Goal: Task Accomplishment & Management: Manage account settings

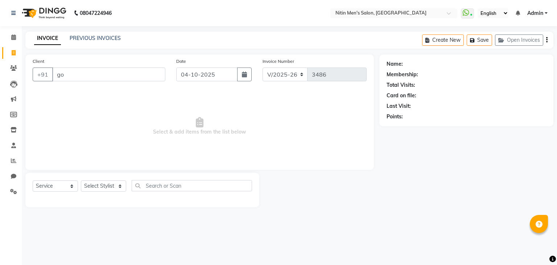
select select "7981"
select select "service"
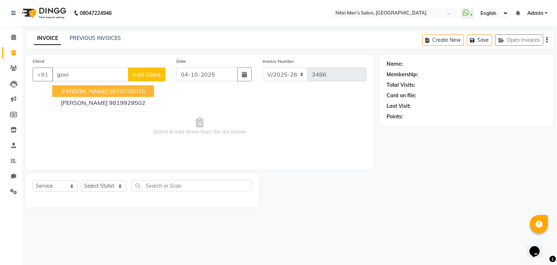
click at [109, 91] on ngb-highlight "9870706070" at bounding box center [127, 90] width 36 height 7
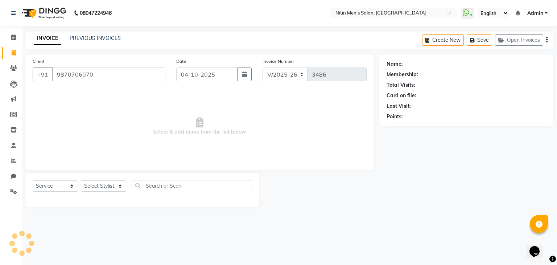
type input "9870706070"
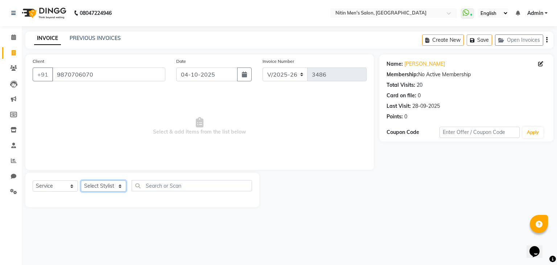
click at [93, 190] on select "Select Stylist ALAM ASHISH DEEPA HASIB JITU MEENAKSHI NITIN SIR PRAJAKTA Rupa S…" at bounding box center [103, 185] width 45 height 11
click at [81, 181] on select "Select Stylist ALAM ASHISH DEEPA HASIB JITU MEENAKSHI NITIN SIR PRAJAKTA Rupa S…" at bounding box center [103, 185] width 45 height 11
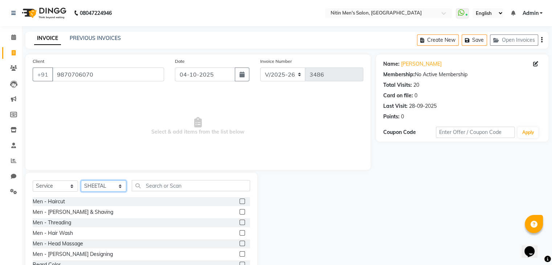
drag, startPoint x: 97, startPoint y: 187, endPoint x: 99, endPoint y: 173, distance: 13.9
click at [99, 173] on div "Select Service Product Membership Package Voucher Prepaid Gift Card Select Styl…" at bounding box center [141, 226] width 232 height 107
select select "87617"
click at [81, 181] on select "Select Stylist ALAM ASHISH DEEPA HASIB JITU MEENAKSHI NITIN SIR PRAJAKTA Rupa S…" at bounding box center [103, 185] width 45 height 11
click at [157, 187] on input "text" at bounding box center [191, 185] width 118 height 11
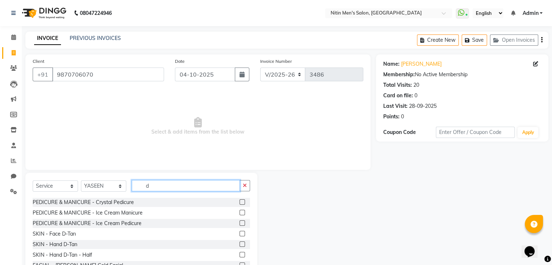
scroll to position [231, 0]
type input "d"
click at [239, 231] on label at bounding box center [241, 232] width 5 height 5
click at [239, 231] on input "checkbox" at bounding box center [241, 233] width 5 height 5
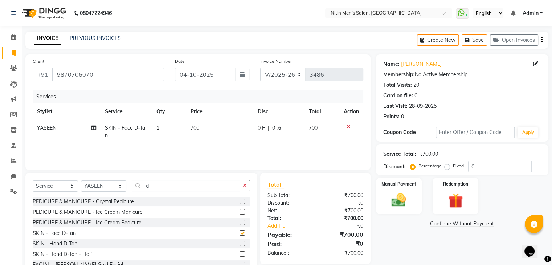
checkbox input "false"
click at [200, 191] on input "d" at bounding box center [186, 185] width 108 height 11
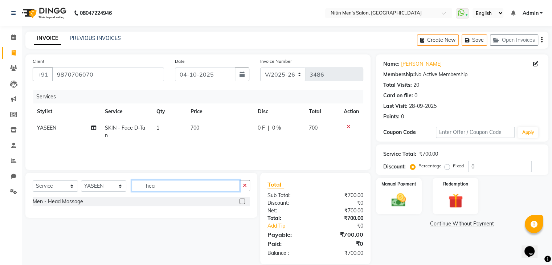
scroll to position [0, 0]
type input "hea"
click at [241, 202] on label at bounding box center [241, 200] width 5 height 5
click at [241, 202] on input "checkbox" at bounding box center [241, 201] width 5 height 5
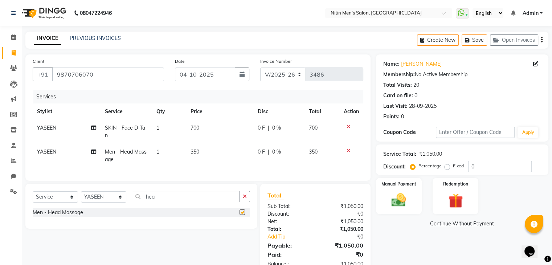
checkbox input "false"
click at [204, 129] on td "700" at bounding box center [219, 132] width 67 height 24
select select "87617"
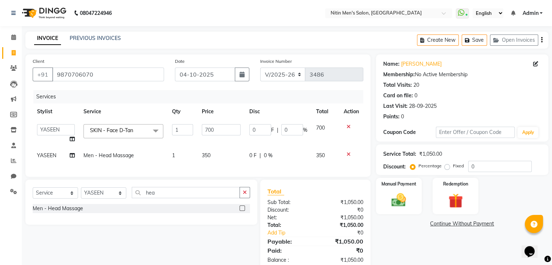
click at [204, 129] on input "700" at bounding box center [221, 129] width 39 height 11
type input "600"
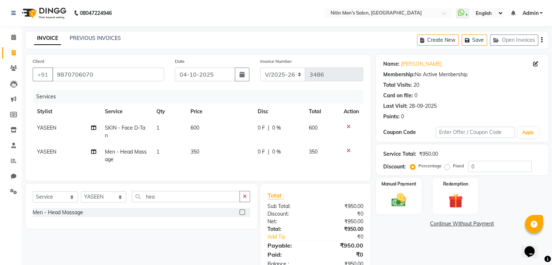
click at [213, 136] on td "600" at bounding box center [219, 132] width 67 height 24
select select "87617"
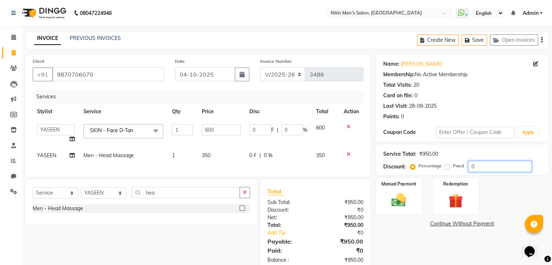
click at [498, 164] on input "0" at bounding box center [499, 166] width 63 height 11
type input "1"
type input "6"
type input "1"
type input "10"
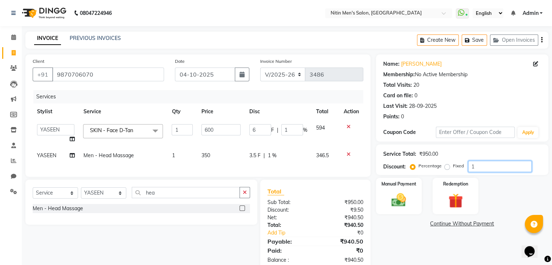
type input "60"
type input "10"
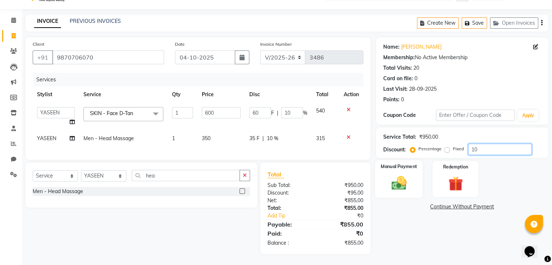
type input "10"
click at [413, 176] on div "Manual Payment" at bounding box center [399, 178] width 48 height 37
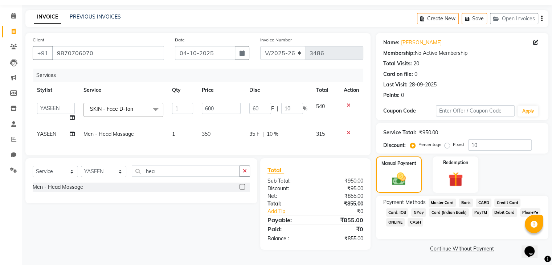
click at [413, 220] on span "CASH" at bounding box center [415, 222] width 16 height 8
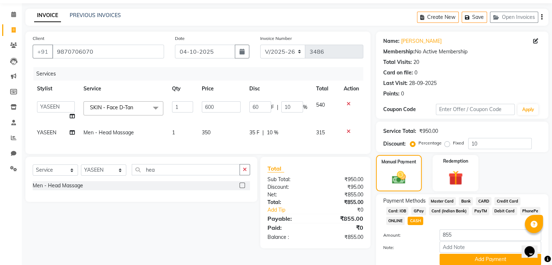
scroll to position [53, 0]
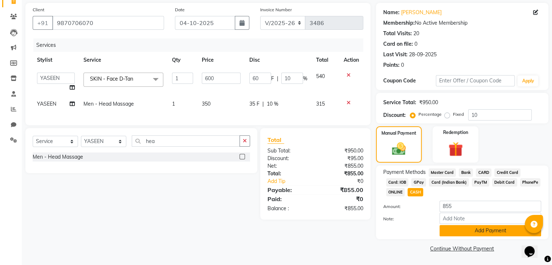
click at [447, 232] on button "Add Payment" at bounding box center [490, 230] width 102 height 11
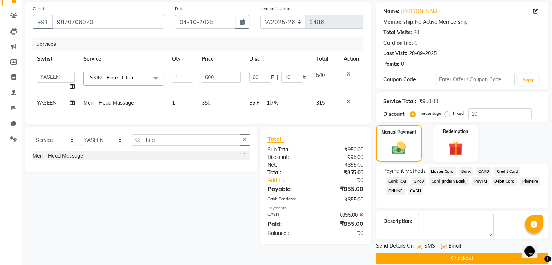
scroll to position [62, 0]
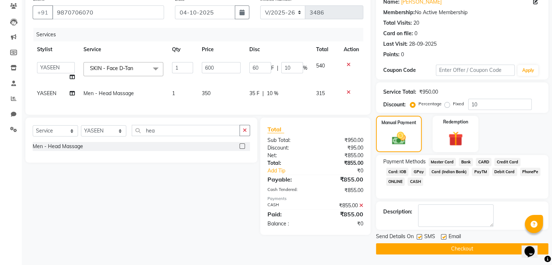
click at [440, 252] on button "Checkout" at bounding box center [462, 248] width 172 height 11
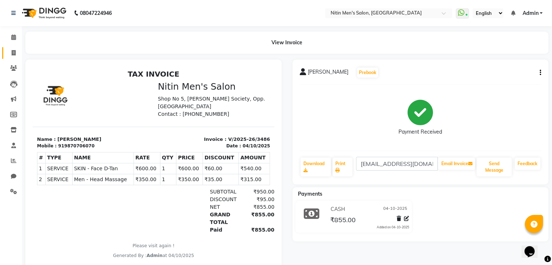
click at [12, 48] on link "Invoice" at bounding box center [10, 53] width 17 height 12
select select "service"
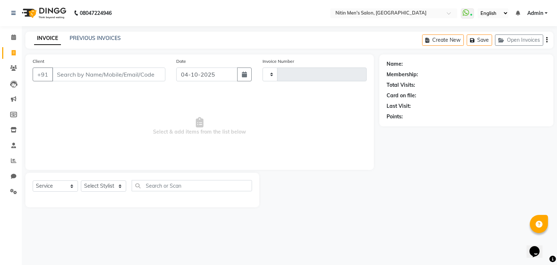
type input "3487"
select select "7981"
click at [104, 191] on select "Select Stylist ALAM ASHISH DEEPA HASIB JITU MEENAKSHI NITIN SIR PRAJAKTA Rupa S…" at bounding box center [103, 185] width 45 height 11
select select "91720"
click at [81, 181] on select "Select Stylist ALAM ASHISH DEEPA HASIB JITU MEENAKSHI NITIN SIR PRAJAKTA Rupa S…" at bounding box center [103, 185] width 45 height 11
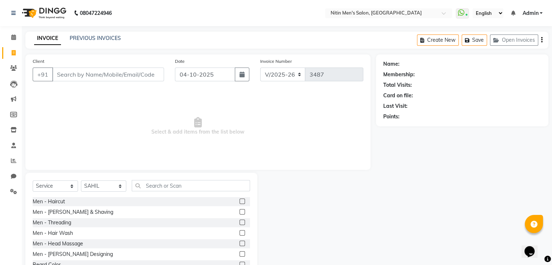
click at [239, 201] on label at bounding box center [241, 200] width 5 height 5
click at [239, 201] on input "checkbox" at bounding box center [241, 201] width 5 height 5
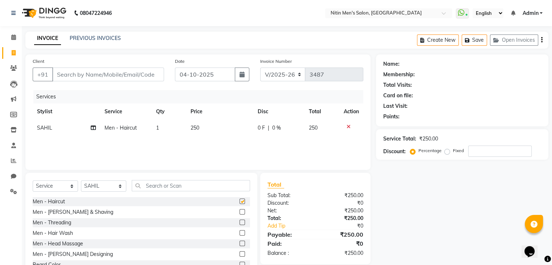
checkbox input "false"
click at [239, 209] on label at bounding box center [241, 211] width 5 height 5
click at [239, 210] on input "checkbox" at bounding box center [241, 212] width 5 height 5
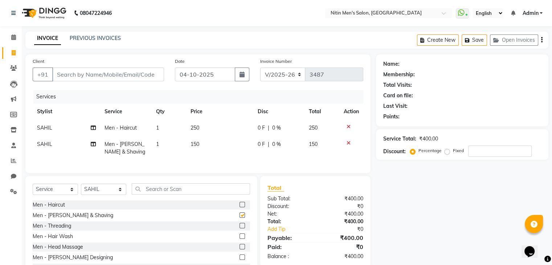
checkbox input "false"
click at [18, 64] on span at bounding box center [13, 68] width 13 height 8
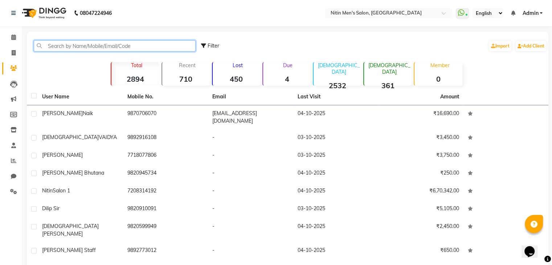
click at [161, 48] on input "text" at bounding box center [115, 45] width 162 height 11
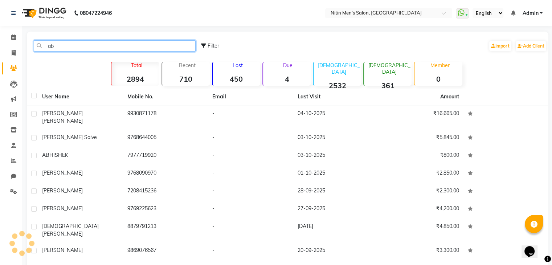
type input "a"
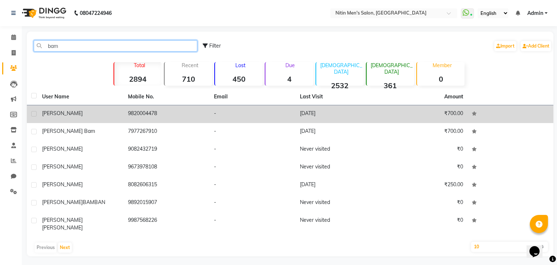
type input "bam"
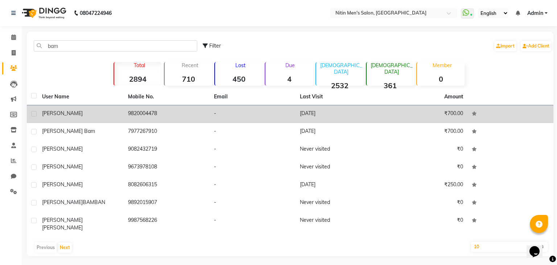
click at [155, 116] on td "9820004478" at bounding box center [167, 114] width 86 height 18
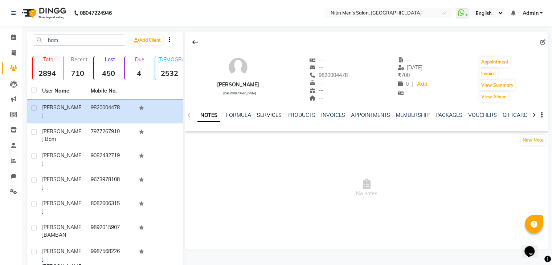
click at [268, 116] on link "SERVICES" at bounding box center [269, 115] width 25 height 7
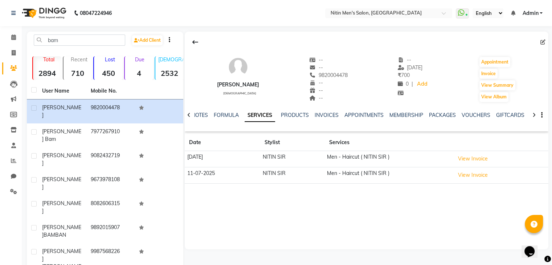
click at [313, 156] on td "NITIN SIR" at bounding box center [292, 159] width 65 height 16
click at [543, 42] on icon at bounding box center [542, 42] width 5 height 5
select select "[DEMOGRAPHIC_DATA]"
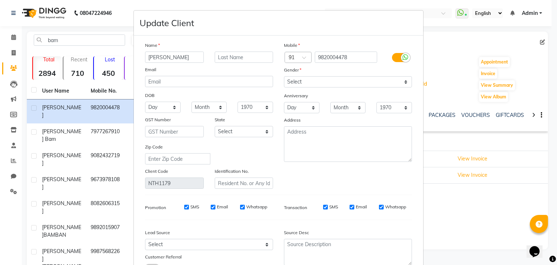
scroll to position [61, 0]
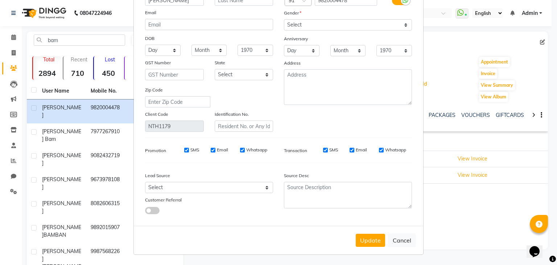
click at [151, 212] on span at bounding box center [152, 210] width 15 height 7
click at [145, 212] on input "checkbox" at bounding box center [145, 212] width 0 height 0
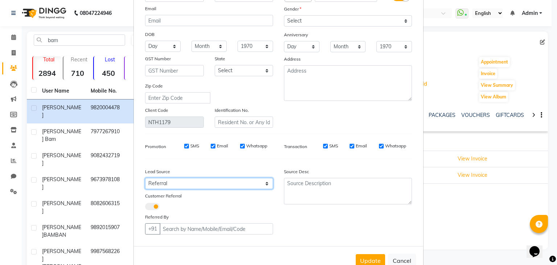
click at [163, 189] on select "Select Walk-in Referral Internet Friend Word of Mouth Advertisement Facebook Ju…" at bounding box center [209, 183] width 128 height 11
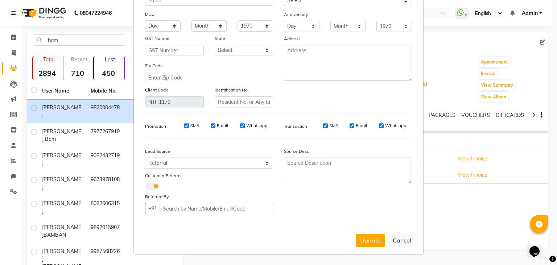
click at [149, 189] on span at bounding box center [152, 186] width 15 height 7
click at [145, 187] on input "checkbox" at bounding box center [145, 187] width 0 height 0
select select "null"
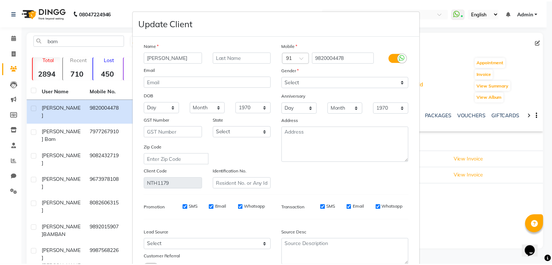
scroll to position [0, 0]
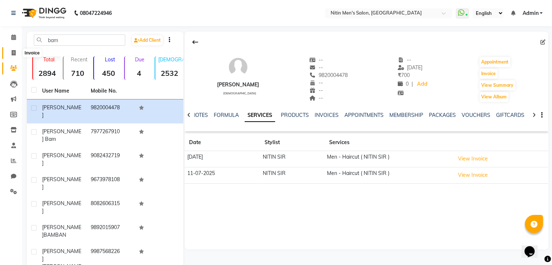
click at [12, 53] on icon at bounding box center [14, 52] width 4 height 5
select select "7981"
select select "service"
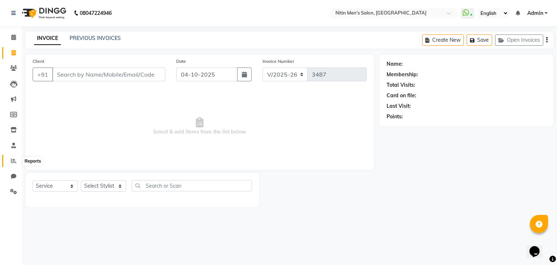
click at [8, 164] on span at bounding box center [13, 161] width 13 height 8
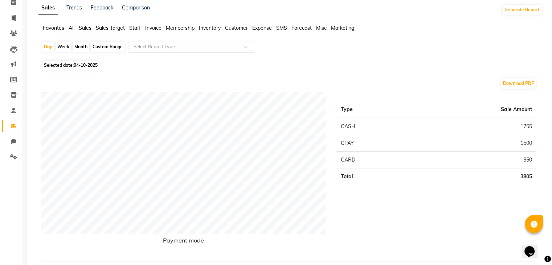
scroll to position [32, 0]
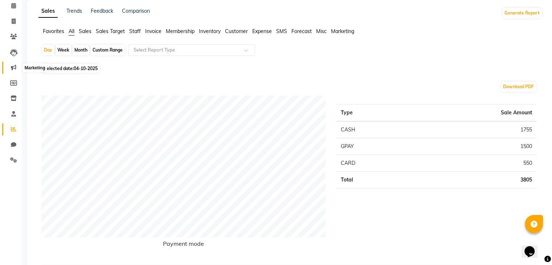
click at [12, 66] on icon at bounding box center [13, 67] width 5 height 5
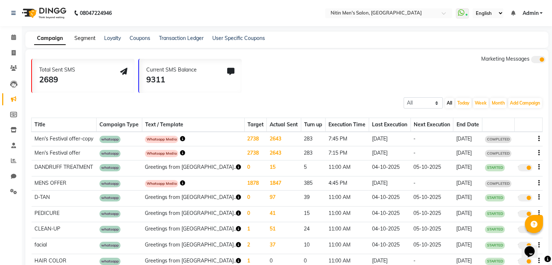
click at [81, 40] on link "Segment" at bounding box center [84, 38] width 21 height 7
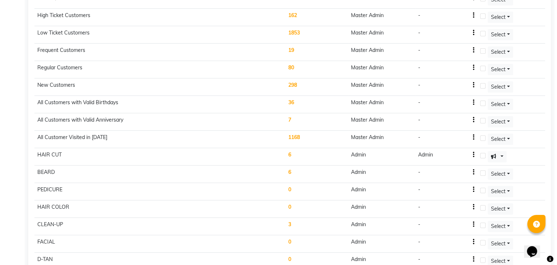
scroll to position [233, 0]
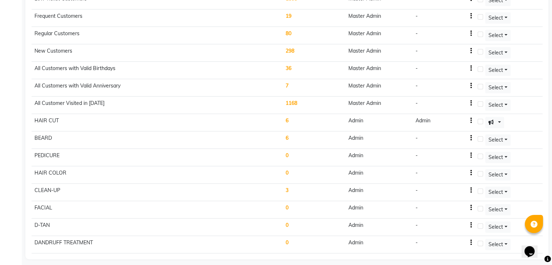
click at [288, 117] on td "6" at bounding box center [314, 122] width 63 height 17
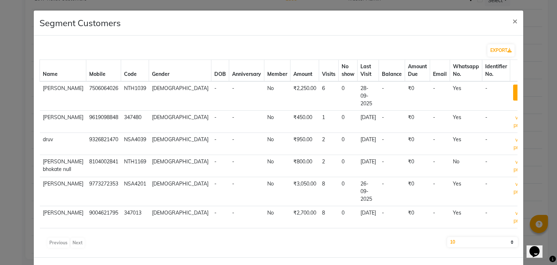
click at [513, 90] on button "view profile" at bounding box center [520, 93] width 15 height 16
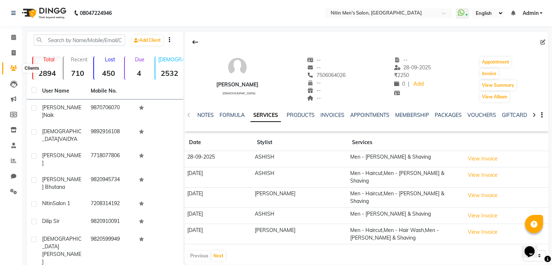
click at [17, 70] on span at bounding box center [13, 68] width 13 height 8
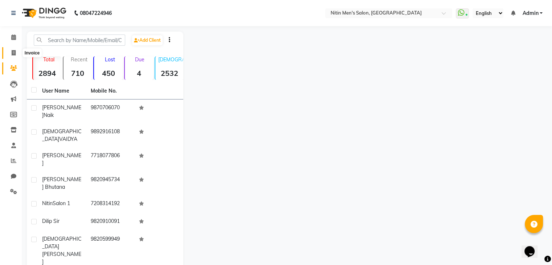
click at [13, 49] on span at bounding box center [13, 53] width 13 height 8
select select "service"
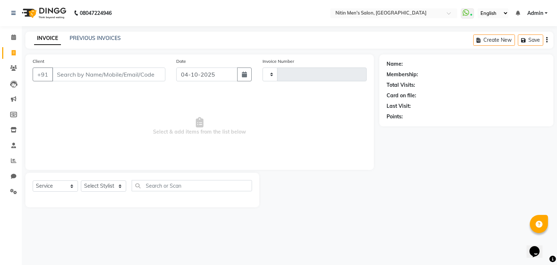
type input "3487"
select select "7981"
click at [15, 102] on span at bounding box center [13, 99] width 13 height 8
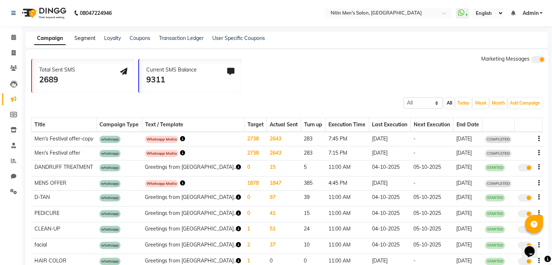
click at [85, 38] on link "Segment" at bounding box center [84, 38] width 21 height 7
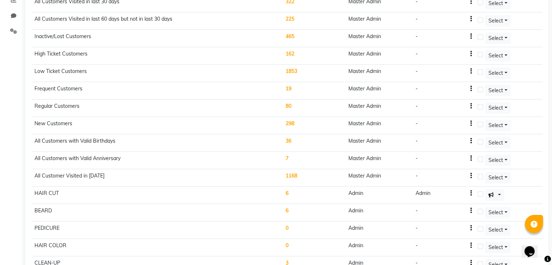
scroll to position [233, 0]
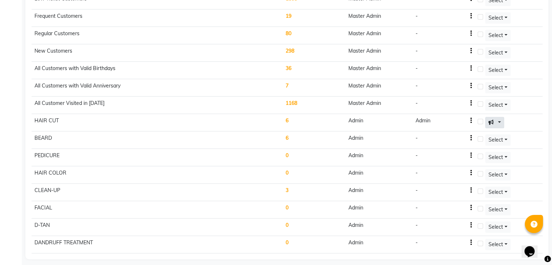
click at [493, 120] on icon at bounding box center [490, 122] width 5 height 5
click at [422, 117] on div "Admin" at bounding box center [422, 121] width 15 height 8
click at [472, 117] on button "button" at bounding box center [470, 121] width 1 height 8
click at [448, 111] on div "Edit" at bounding box center [454, 112] width 17 height 9
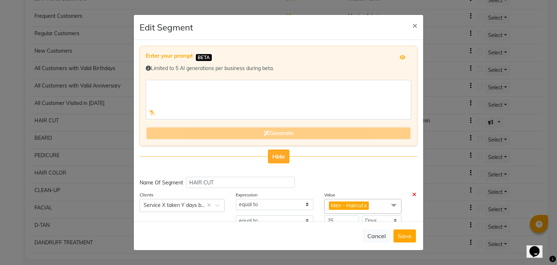
click at [276, 153] on span "Hide" at bounding box center [278, 156] width 13 height 7
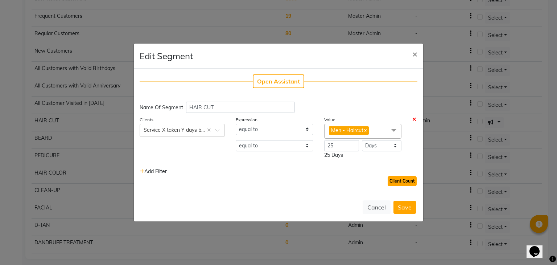
click at [389, 179] on button "Client Count" at bounding box center [402, 181] width 29 height 10
click at [403, 208] on button "Save" at bounding box center [405, 207] width 22 height 13
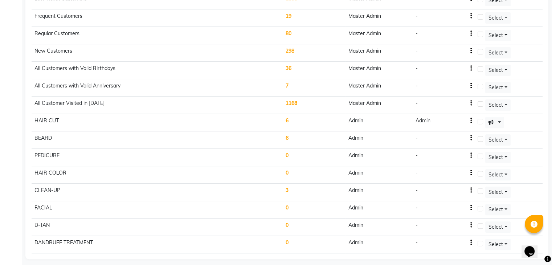
scroll to position [0, 0]
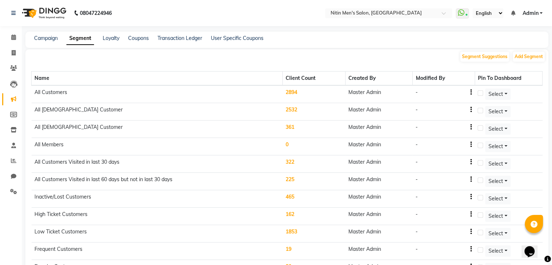
click at [18, 44] on li "Calendar" at bounding box center [11, 38] width 22 height 16
click at [12, 54] on icon at bounding box center [14, 52] width 4 height 5
select select "7981"
select select "service"
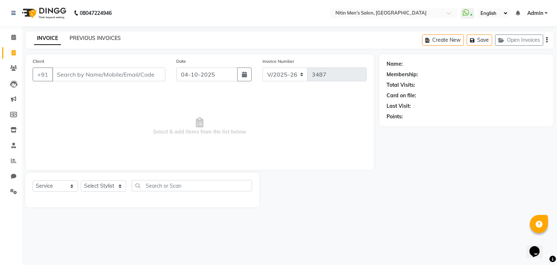
click at [101, 37] on link "PREVIOUS INVOICES" at bounding box center [95, 38] width 51 height 7
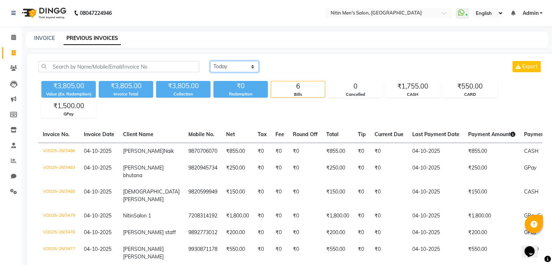
click at [244, 67] on select "Today Yesterday Custom Range" at bounding box center [234, 66] width 49 height 11
select select "range"
click at [210, 61] on select "Today Yesterday Custom Range" at bounding box center [234, 66] width 49 height 11
click at [287, 63] on input "04-10-2025" at bounding box center [293, 67] width 51 height 10
select select "10"
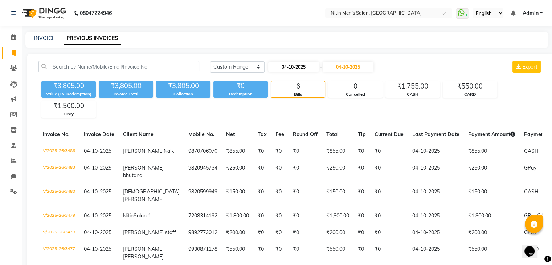
select select "2025"
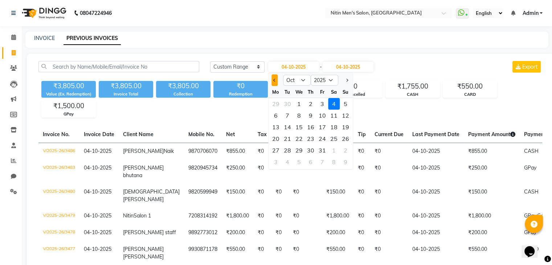
click at [271, 81] on button "Previous month" at bounding box center [274, 80] width 6 height 12
select select "9"
click at [286, 115] on div "9" at bounding box center [288, 116] width 12 height 12
type input "[DATE]"
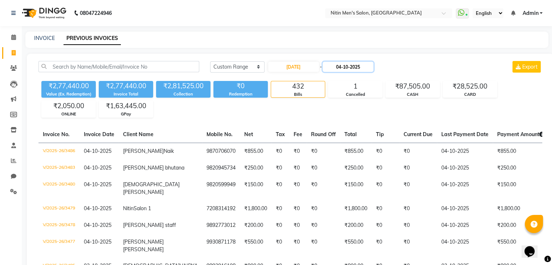
click at [339, 70] on input "04-10-2025" at bounding box center [348, 67] width 51 height 10
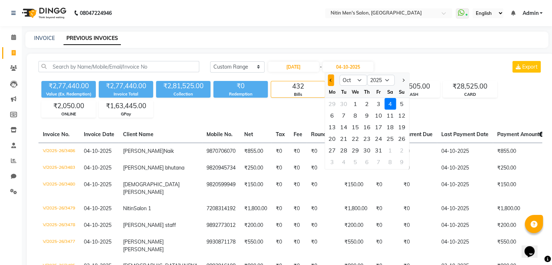
click at [332, 83] on button "Previous month" at bounding box center [331, 80] width 6 height 12
select select "9"
click at [342, 113] on div "9" at bounding box center [344, 116] width 12 height 12
type input "[DATE]"
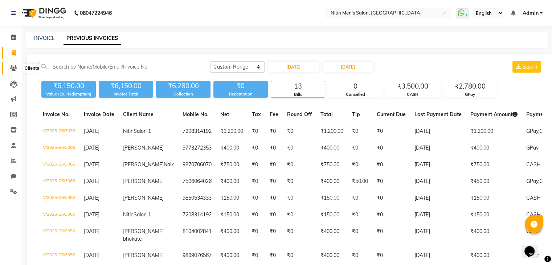
click at [12, 69] on icon at bounding box center [13, 67] width 7 height 5
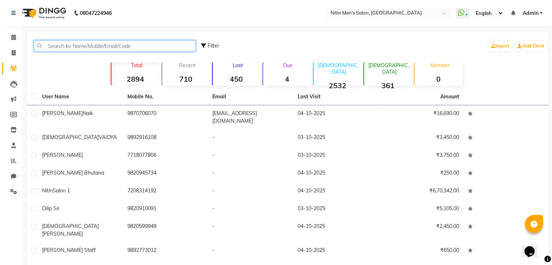
click at [66, 51] on input "text" at bounding box center [115, 45] width 162 height 11
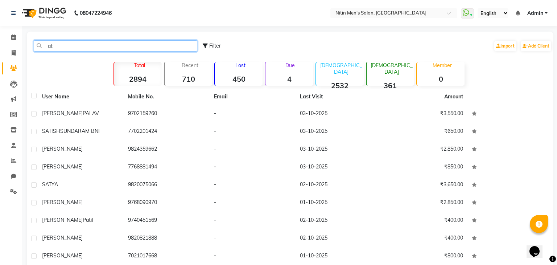
type input "a"
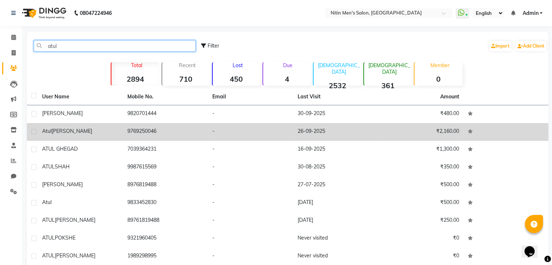
type input "atul"
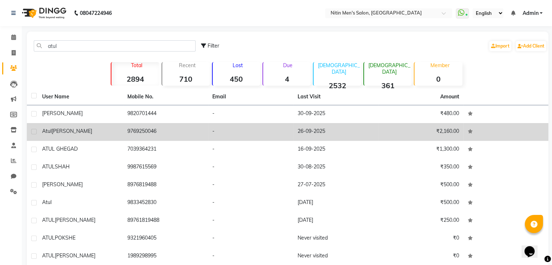
click at [136, 128] on td "9769250046" at bounding box center [165, 132] width 85 height 18
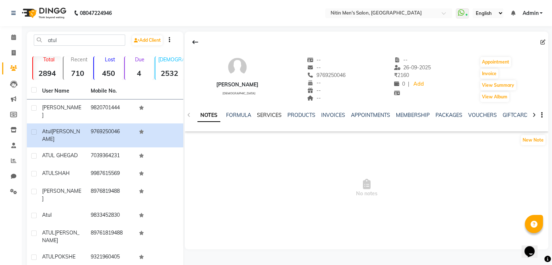
click at [271, 116] on link "SERVICES" at bounding box center [269, 115] width 25 height 7
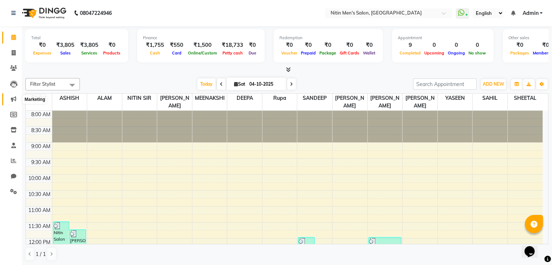
click at [13, 97] on icon at bounding box center [13, 98] width 5 height 5
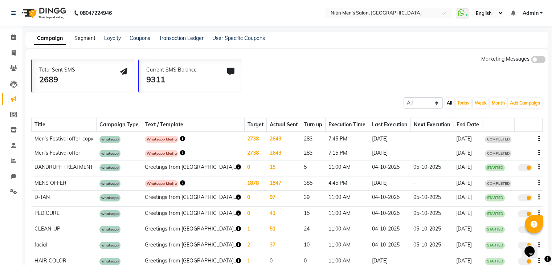
click at [87, 37] on link "Segment" at bounding box center [84, 38] width 21 height 7
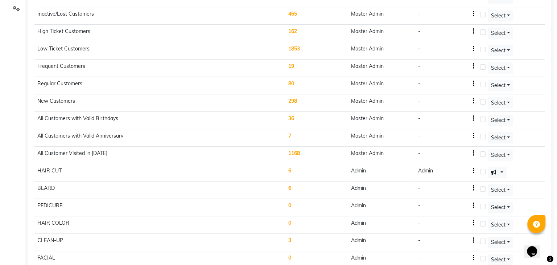
scroll to position [183, 0]
click at [287, 167] on td "6" at bounding box center [314, 172] width 63 height 17
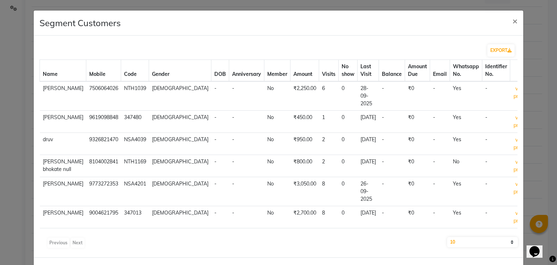
click at [78, 237] on div "Previous Next" at bounding box center [278, 243] width 472 height 12
click at [448, 237] on select "10 50 100" at bounding box center [482, 242] width 71 height 10
select select "100"
click at [447, 237] on select "10 50 100" at bounding box center [482, 242] width 71 height 10
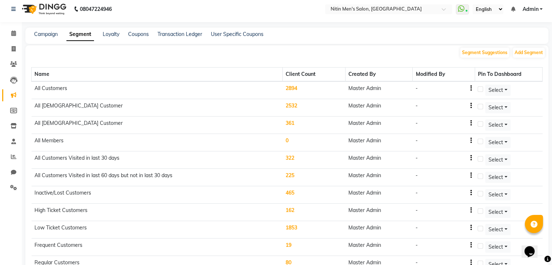
scroll to position [1, 0]
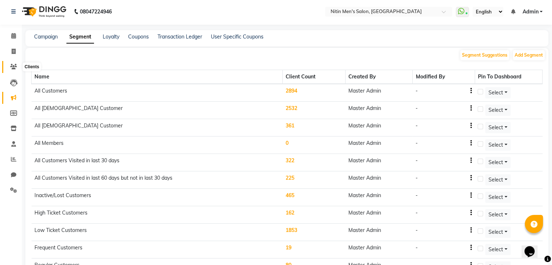
click at [15, 64] on icon at bounding box center [13, 66] width 7 height 5
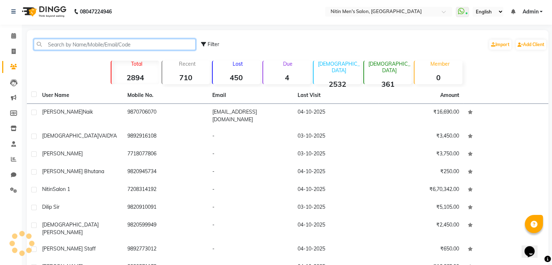
click at [61, 39] on input "text" at bounding box center [115, 44] width 162 height 11
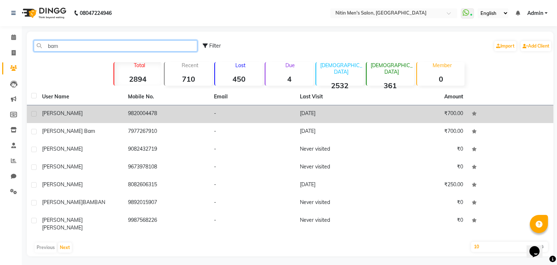
type input "bam"
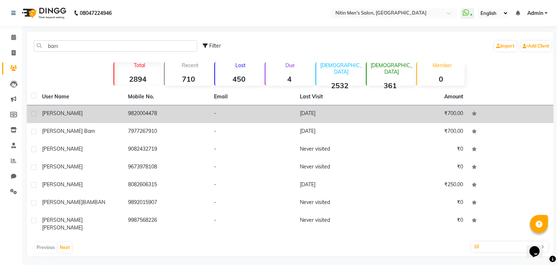
click at [107, 114] on div "[PERSON_NAME]" at bounding box center [80, 114] width 77 height 8
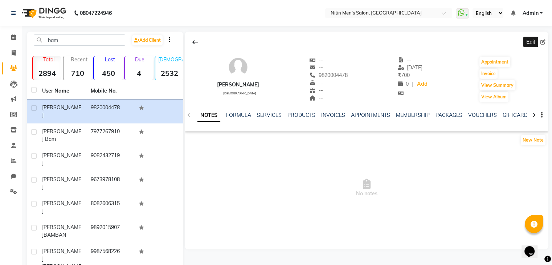
click at [543, 42] on icon at bounding box center [542, 42] width 5 height 5
select select "[DEMOGRAPHIC_DATA]"
click at [11, 95] on span at bounding box center [13, 99] width 13 height 8
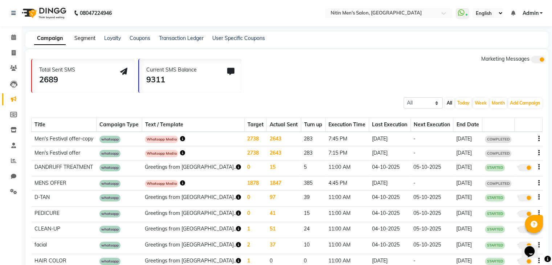
click at [91, 38] on link "Segment" at bounding box center [84, 38] width 21 height 7
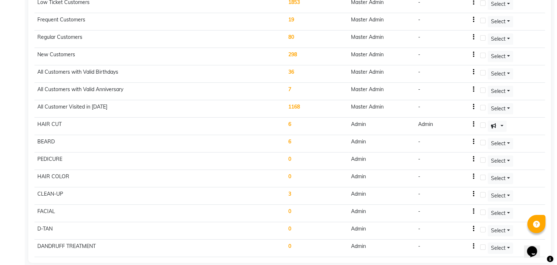
scroll to position [231, 0]
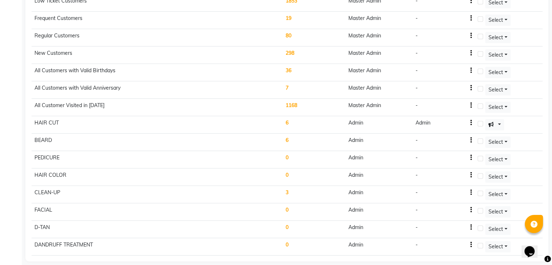
click at [288, 118] on td "6" at bounding box center [314, 124] width 63 height 17
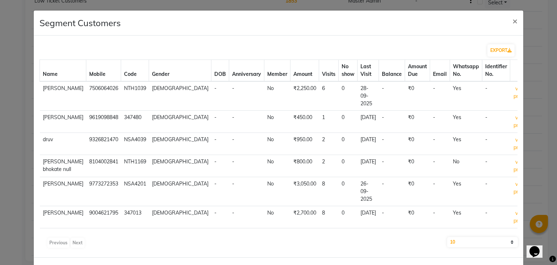
click at [451, 237] on select "10 50 100" at bounding box center [482, 242] width 71 height 10
select select "100"
click at [447, 237] on select "10 50 100" at bounding box center [482, 242] width 71 height 10
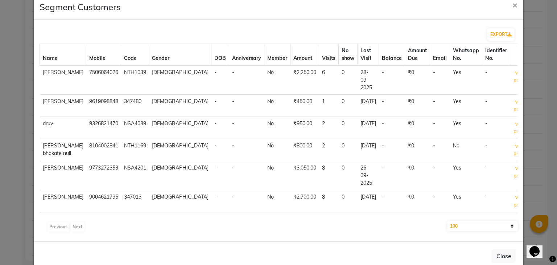
scroll to position [0, 0]
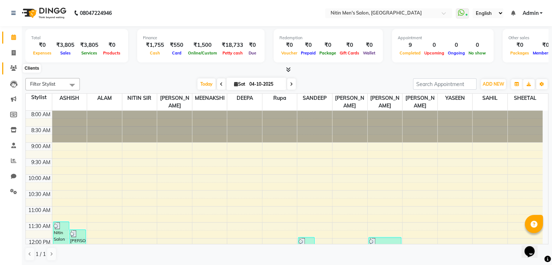
click at [8, 68] on span at bounding box center [13, 68] width 13 height 8
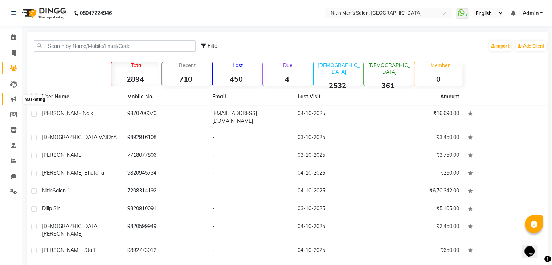
click at [16, 99] on icon at bounding box center [13, 98] width 5 height 5
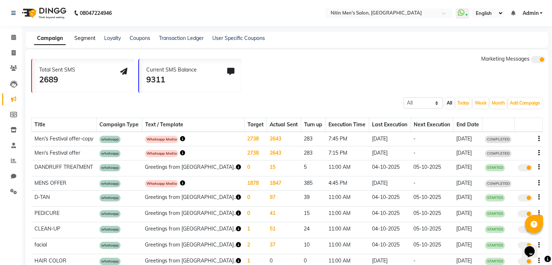
click at [87, 36] on link "Segment" at bounding box center [84, 38] width 21 height 7
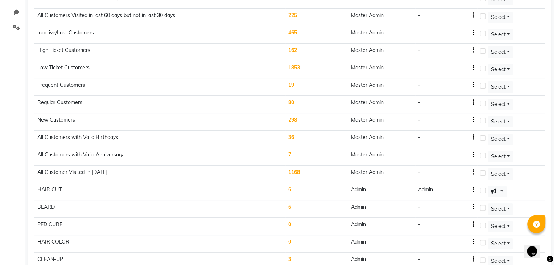
scroll to position [230, 0]
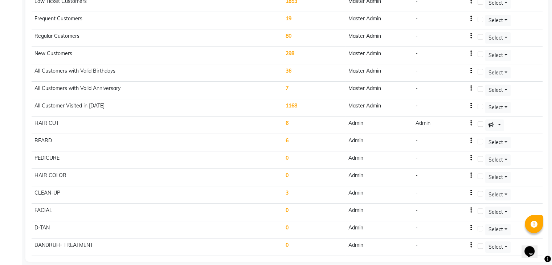
click at [289, 118] on td "6" at bounding box center [314, 124] width 63 height 17
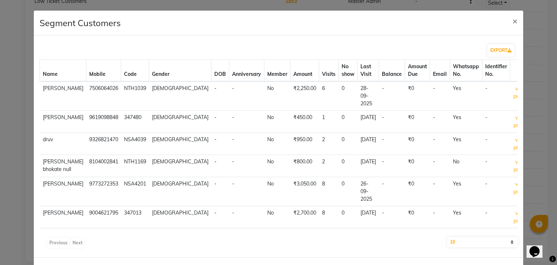
click at [465, 237] on select "10 50 100" at bounding box center [482, 242] width 71 height 10
select select "100"
click at [447, 237] on select "10 50 100" at bounding box center [482, 242] width 71 height 10
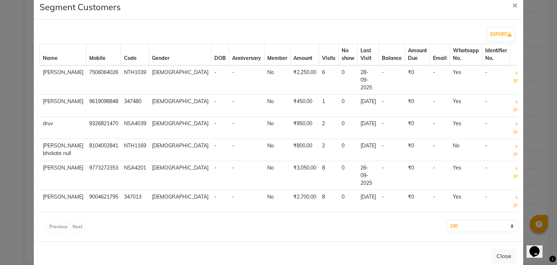
scroll to position [0, 0]
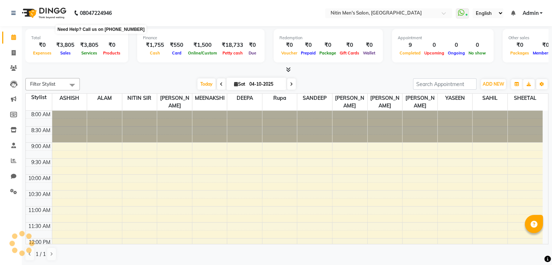
click at [93, 6] on b "08047224946" at bounding box center [96, 13] width 32 height 20
